Goal: Task Accomplishment & Management: Use online tool/utility

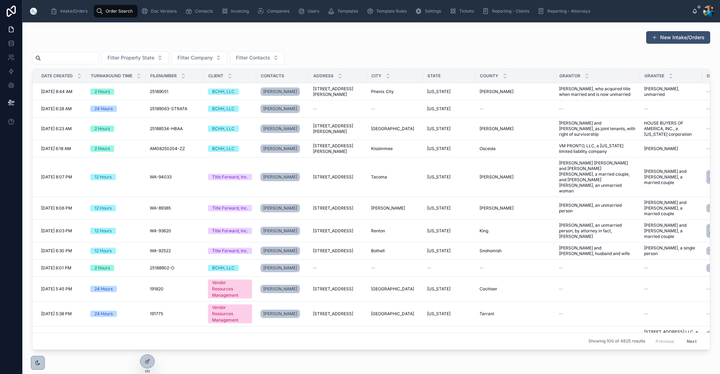
click at [92, 59] on input "text" at bounding box center [69, 58] width 57 height 10
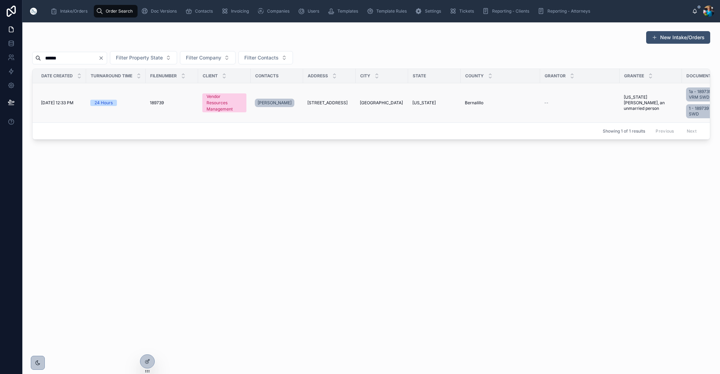
type input "******"
click at [323, 101] on span "[STREET_ADDRESS]" at bounding box center [327, 103] width 40 height 6
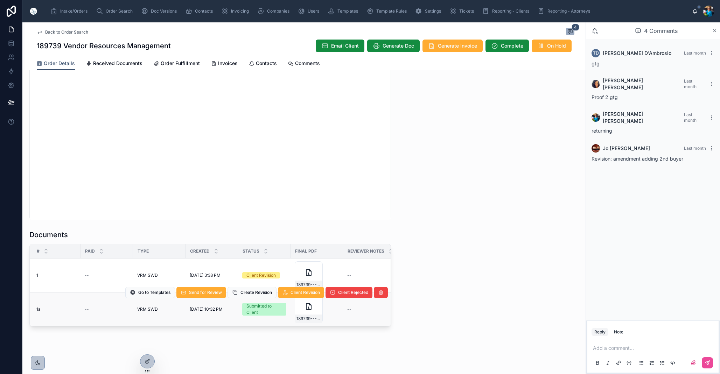
scroll to position [0, 1]
click at [304, 309] on div "189739---VRM-SWD" at bounding box center [310, 309] width 28 height 28
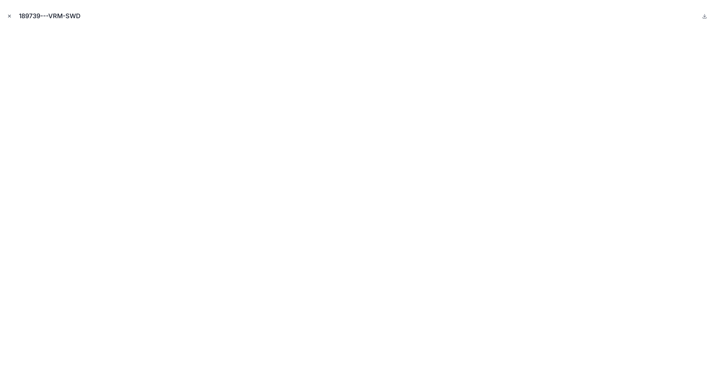
click at [10, 17] on icon "Close modal" at bounding box center [9, 16] width 5 height 5
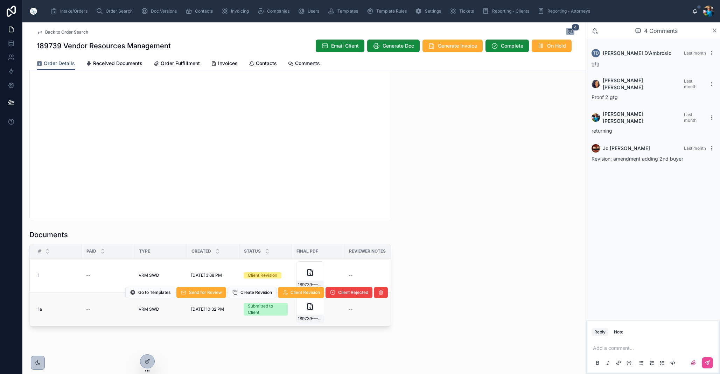
scroll to position [680, 0]
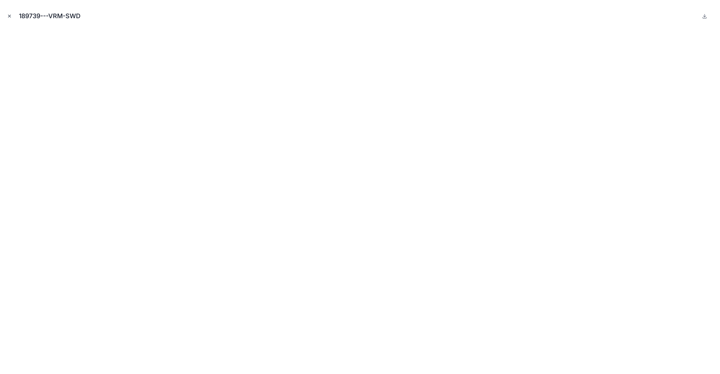
click at [9, 14] on icon "Close modal" at bounding box center [9, 16] width 5 height 5
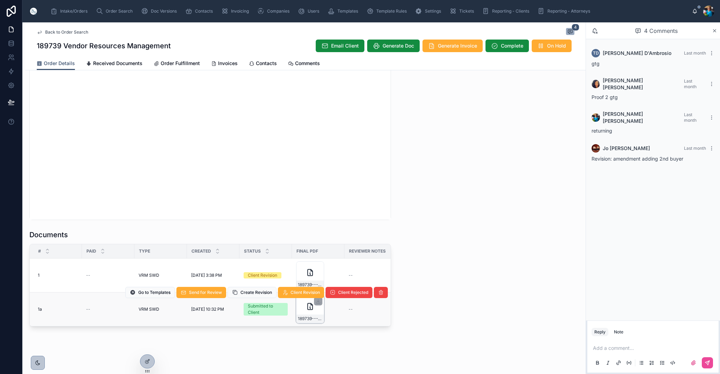
click at [310, 322] on div "189739---VRM-SWD" at bounding box center [309, 319] width 27 height 8
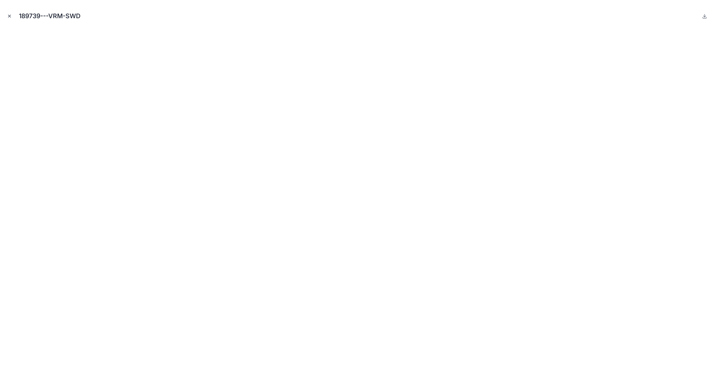
click at [9, 16] on icon "Close modal" at bounding box center [9, 16] width 2 height 2
